Goal: Task Accomplishment & Management: Manage account settings

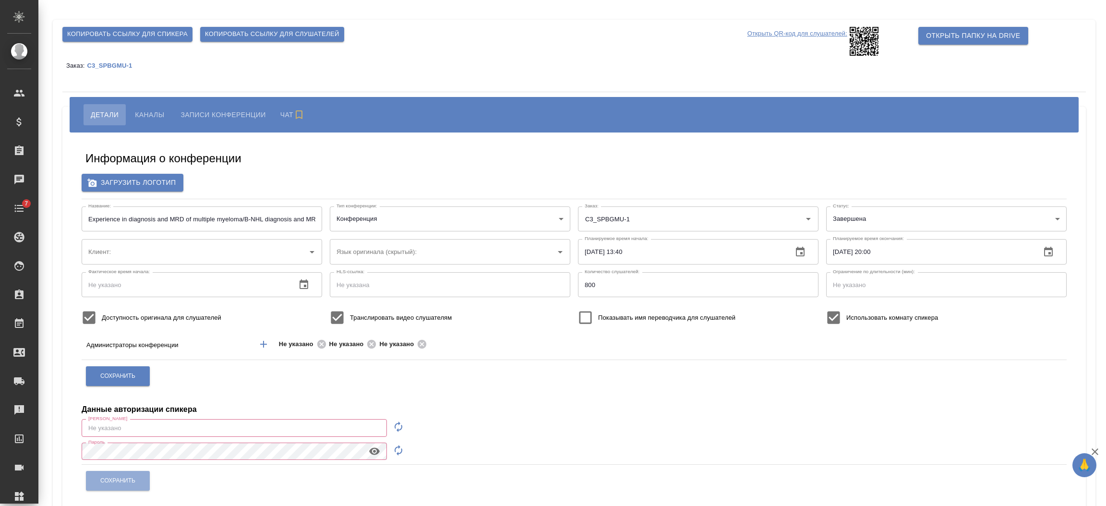
type input "ЛКИиМД ЦЛД СПбГМУ им.акад. [PERSON_NAME]"
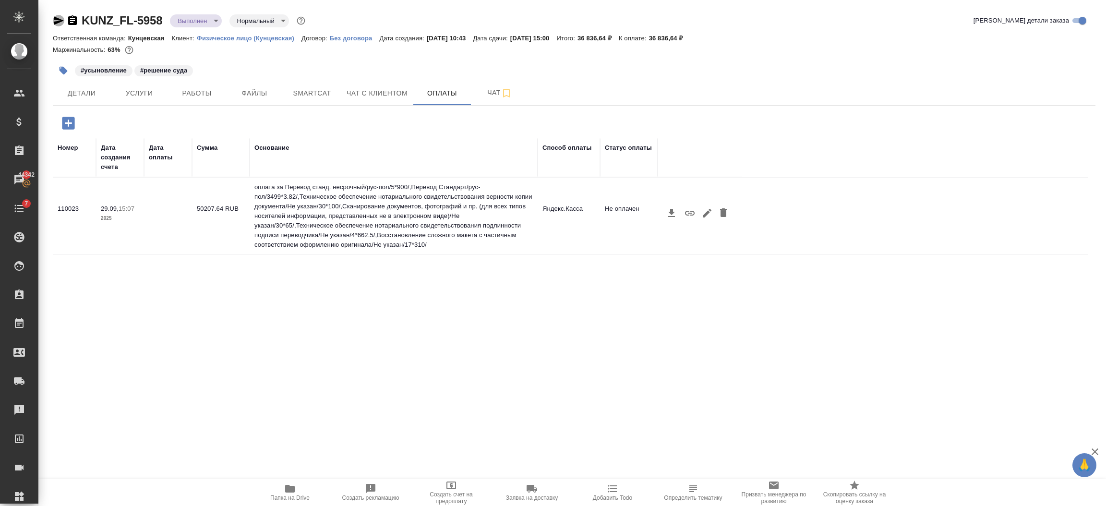
click at [56, 19] on icon "button" at bounding box center [59, 20] width 10 height 9
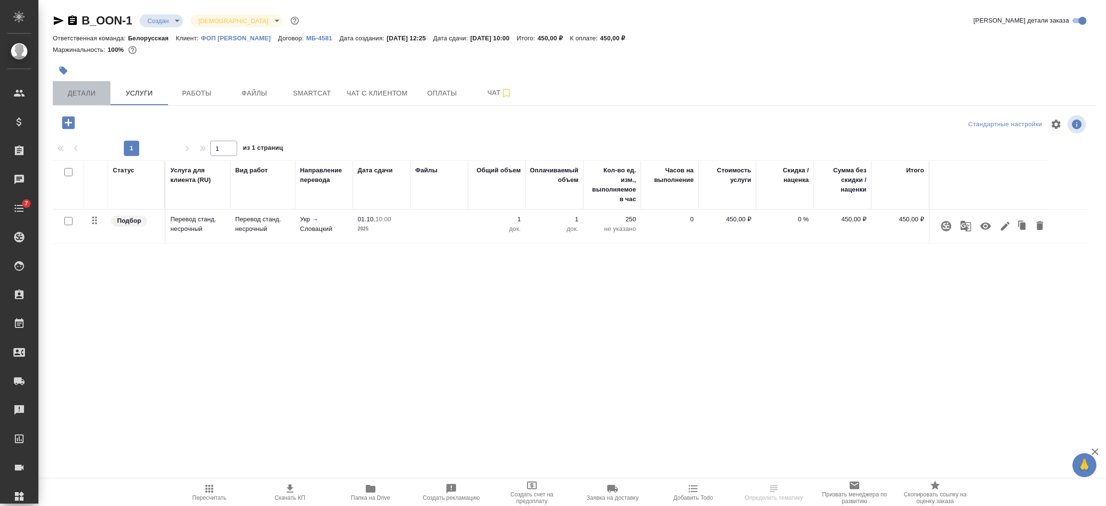
click at [82, 99] on button "Детали" at bounding box center [82, 93] width 58 height 24
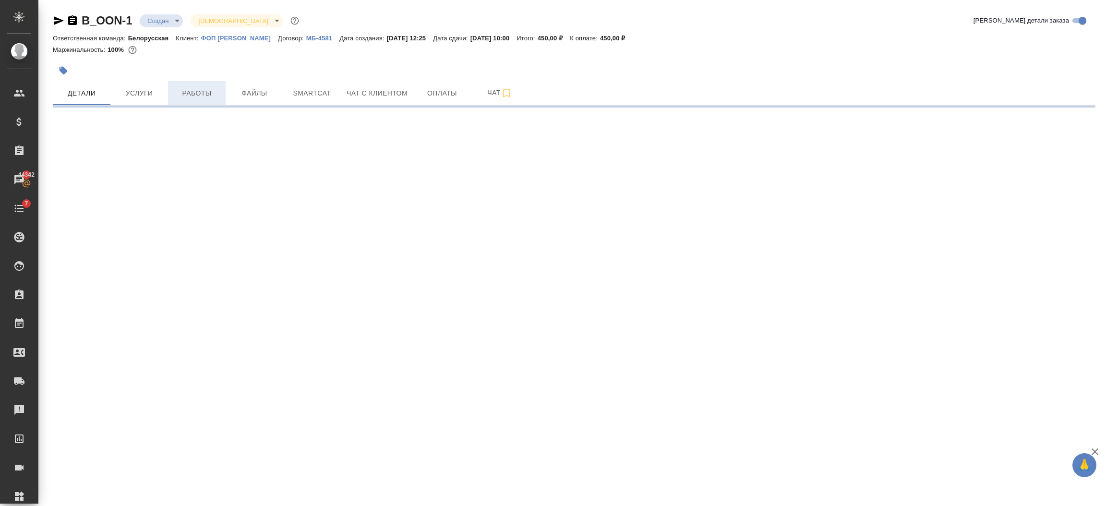
select select "RU"
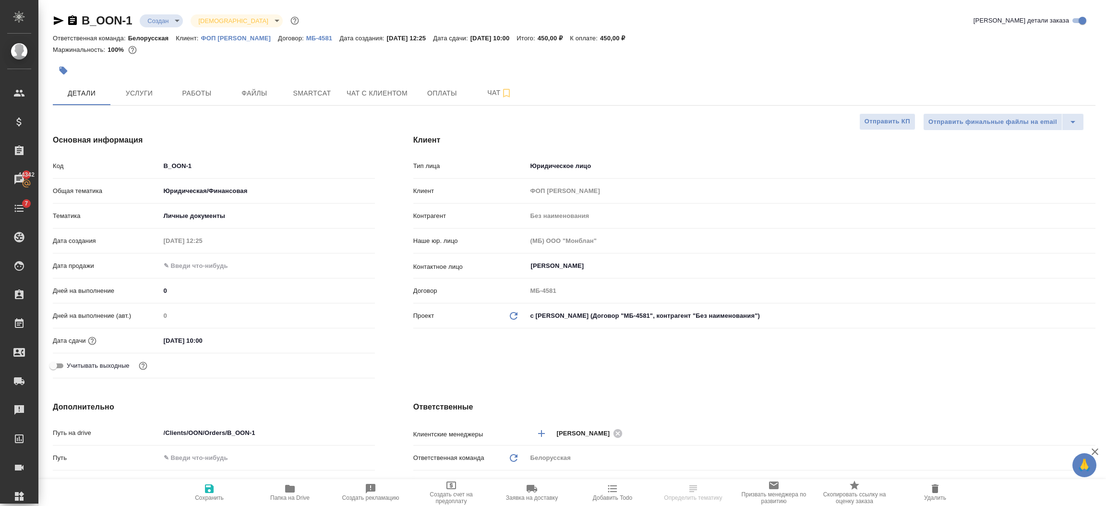
type textarea "x"
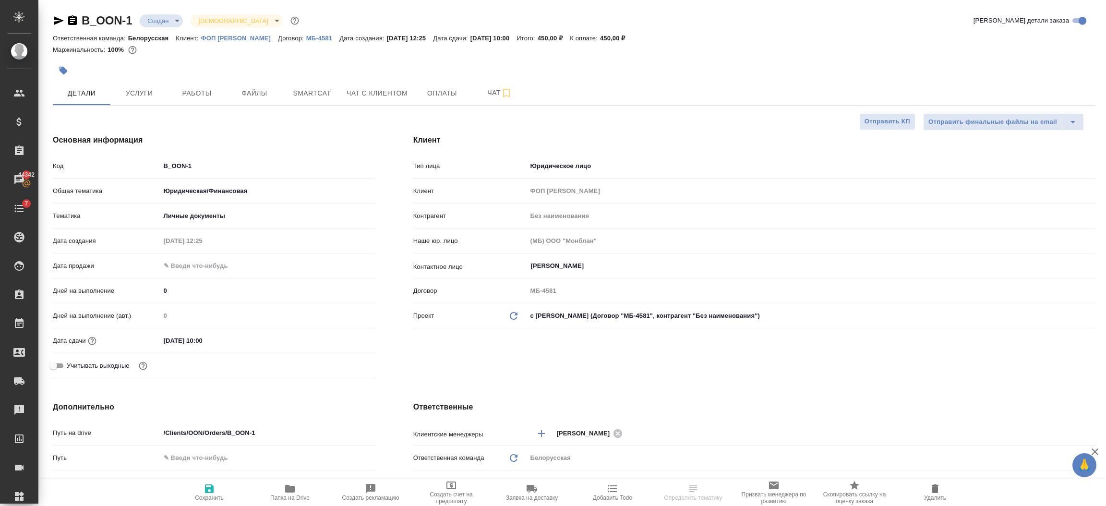
type textarea "x"
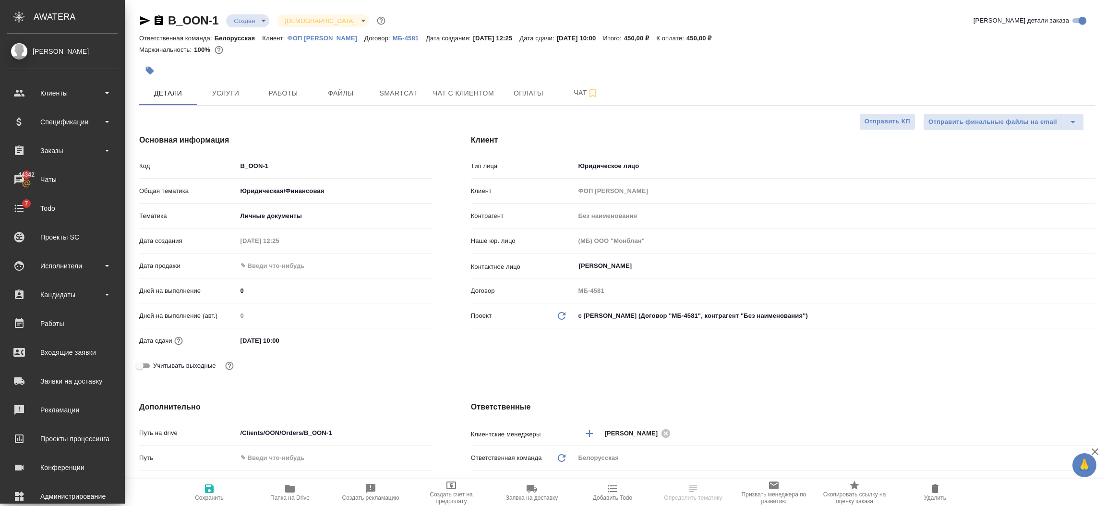
type textarea "x"
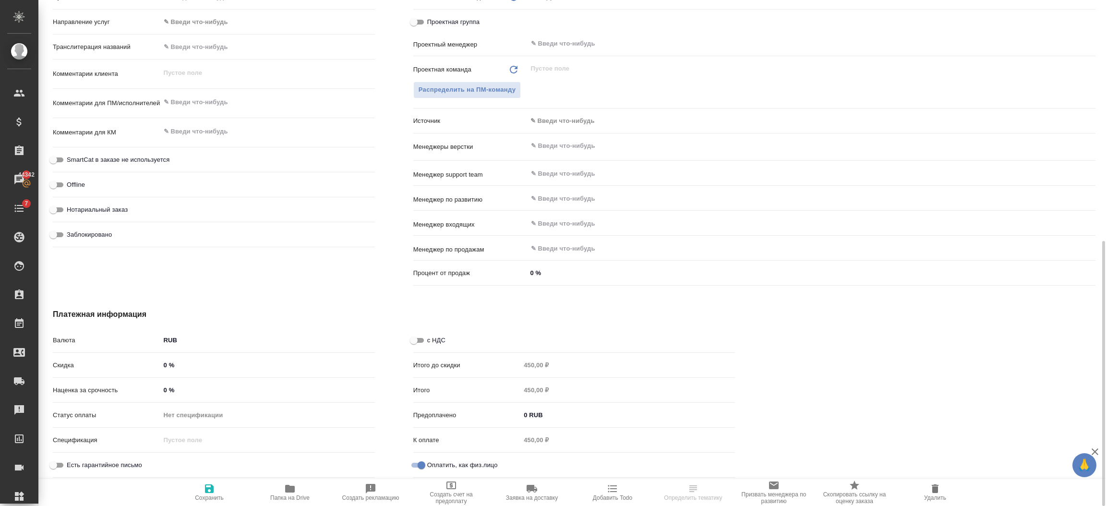
scroll to position [477, 0]
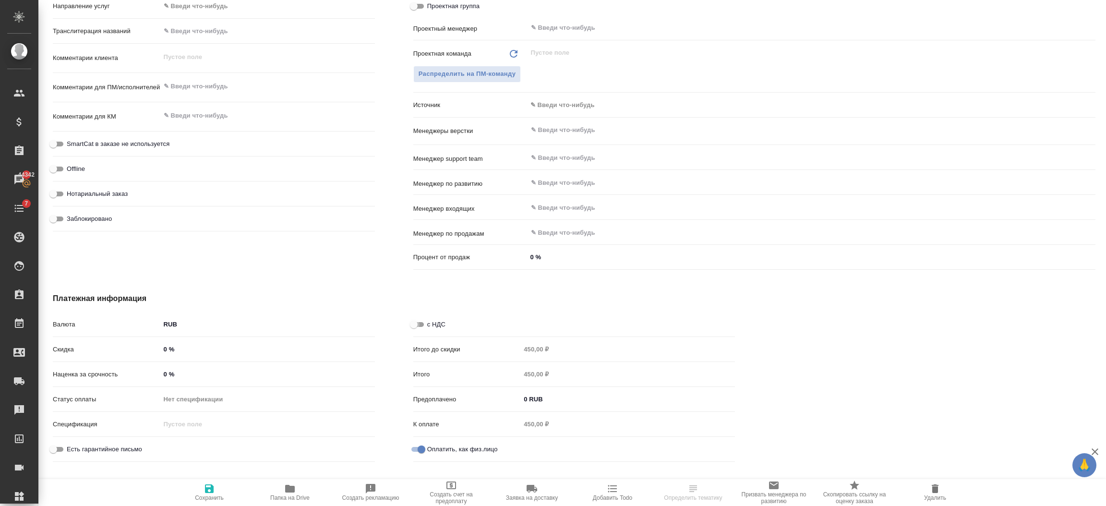
click at [414, 320] on input "с НДС" at bounding box center [414, 325] width 35 height 12
checkbox input "true"
type textarea "x"
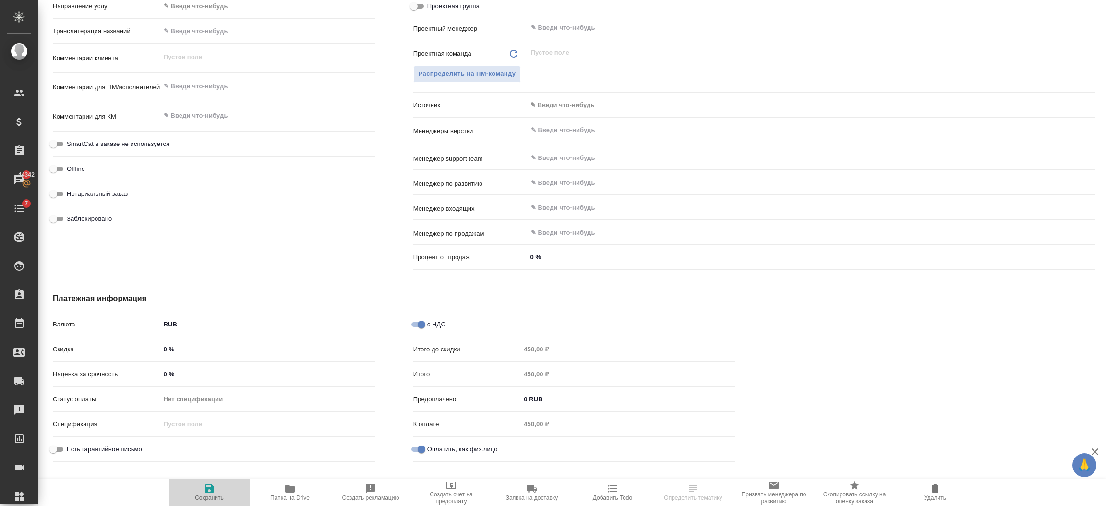
click at [209, 494] on icon "button" at bounding box center [210, 489] width 12 height 12
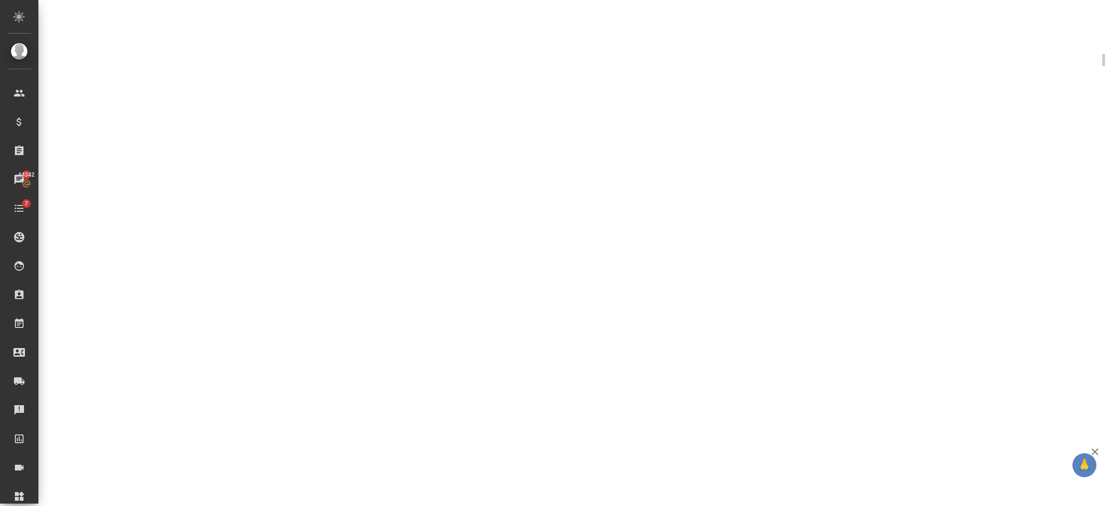
scroll to position [467, 0]
select select "RU"
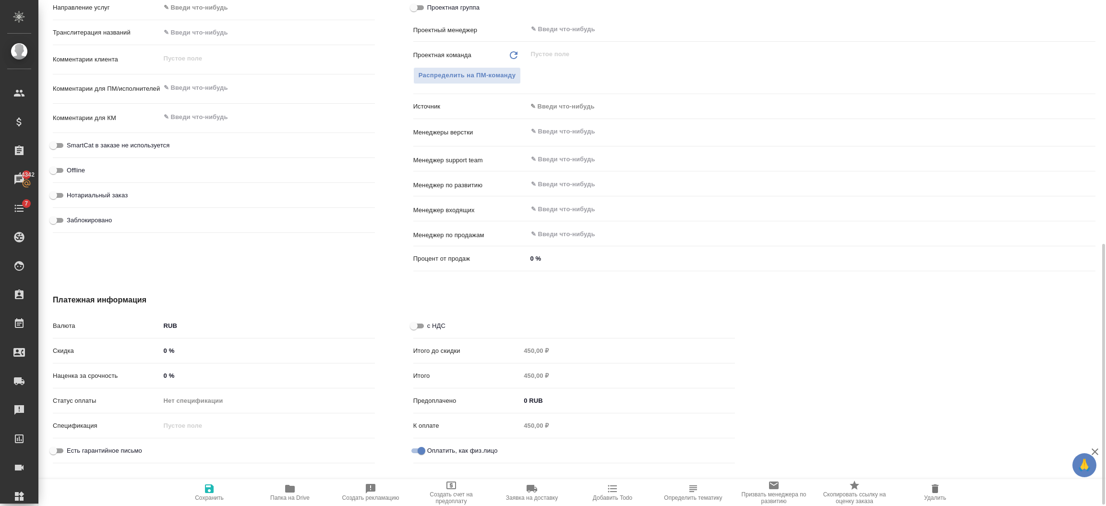
scroll to position [59, 0]
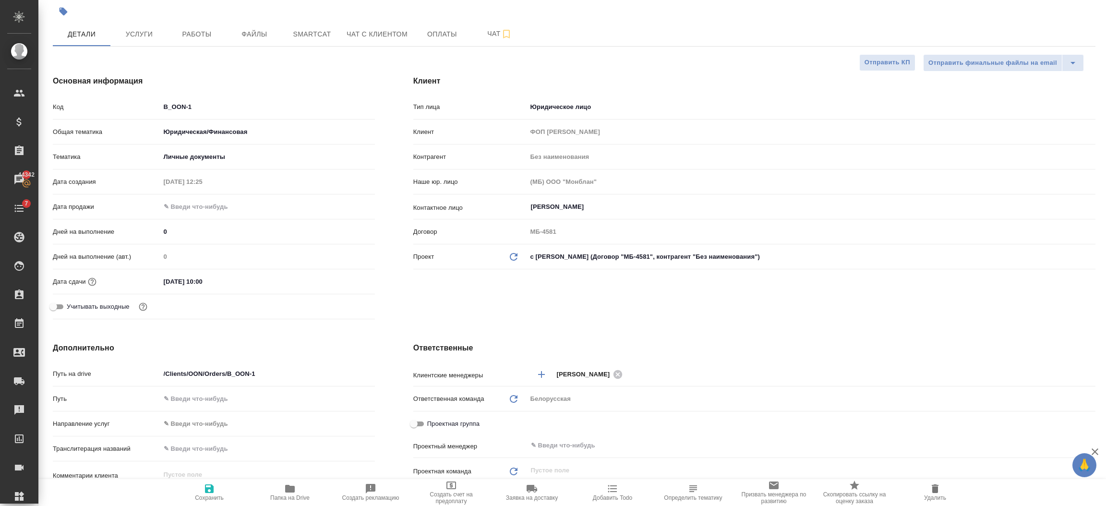
type textarea "x"
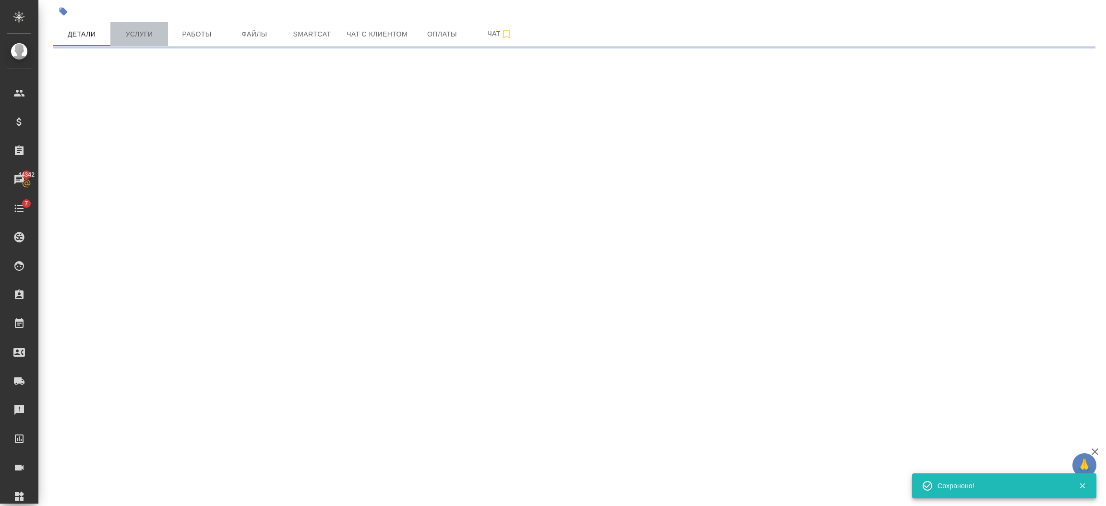
click at [142, 30] on span "Услуги" at bounding box center [139, 34] width 46 height 12
select select "RU"
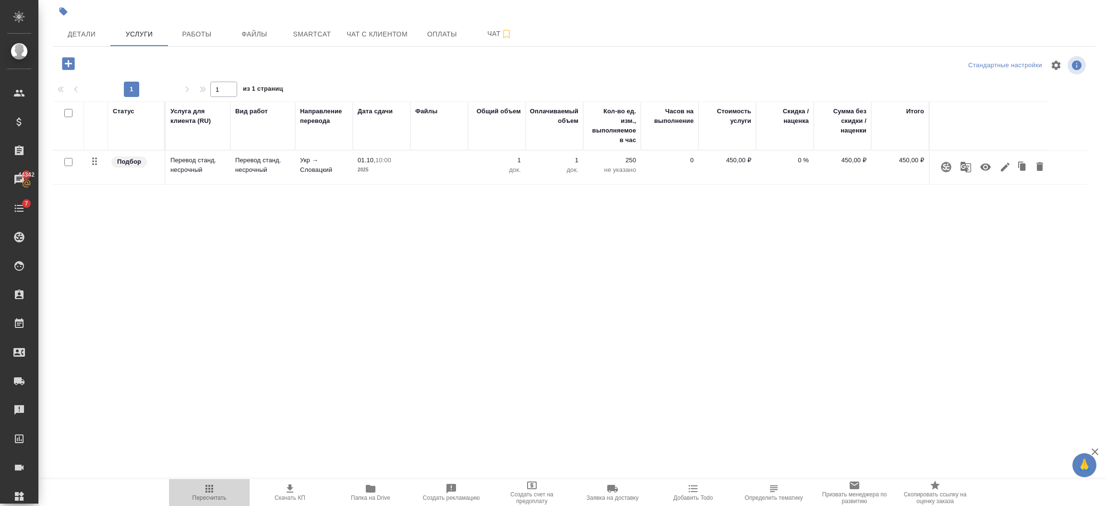
click at [206, 490] on icon "button" at bounding box center [209, 489] width 8 height 8
